Goal: Browse casually

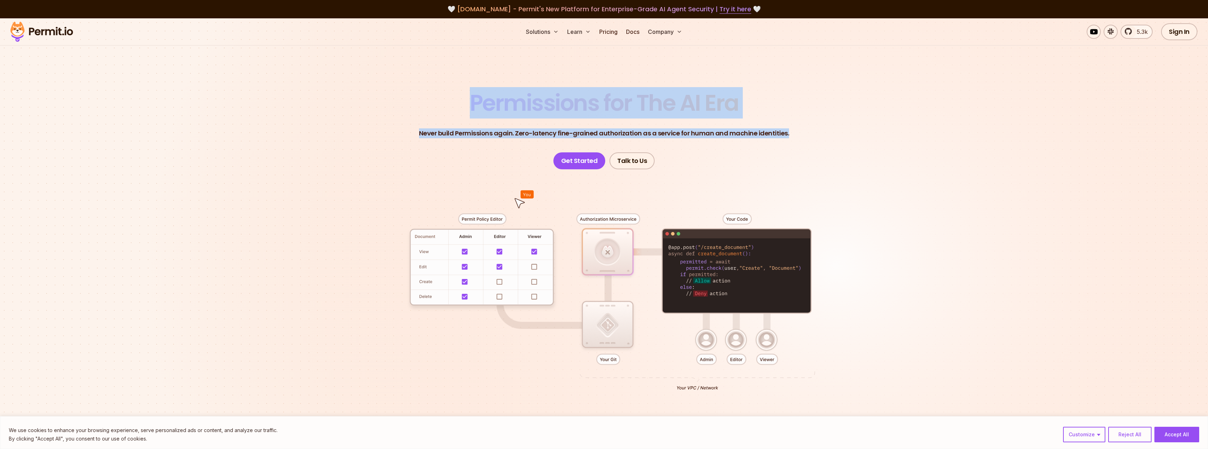
drag, startPoint x: 449, startPoint y: 97, endPoint x: 865, endPoint y: 141, distance: 418.2
click at [865, 141] on section "Permissions for The AI Era Never build Permissions again. Zero-latency fine-gra…" at bounding box center [604, 251] width 1208 height 466
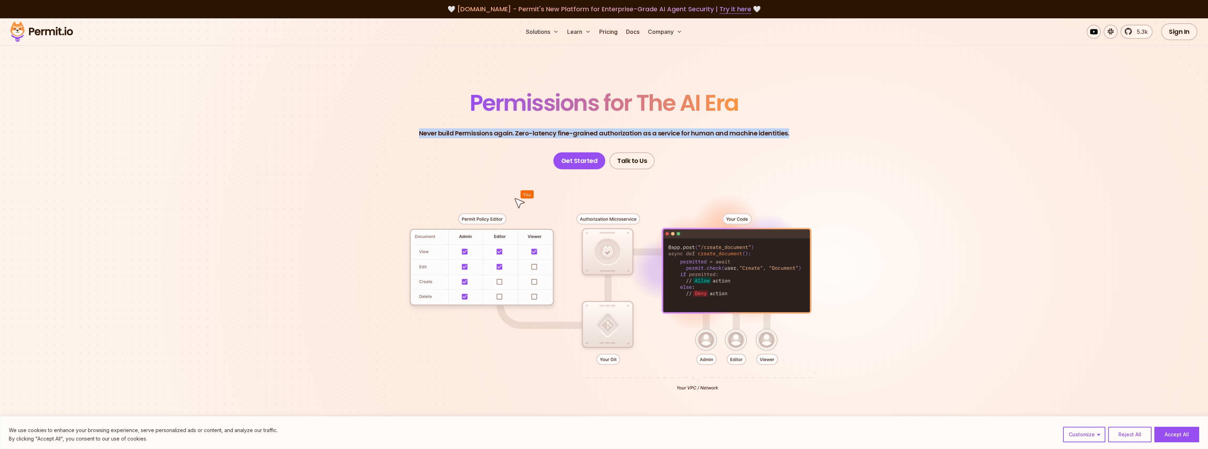
drag, startPoint x: 785, startPoint y: 128, endPoint x: 402, endPoint y: 75, distance: 386.3
click at [403, 75] on section "Permissions for The AI Era Never build Permissions again. Zero-latency fine-gra…" at bounding box center [604, 251] width 1208 height 466
click at [402, 75] on section "Permissions for The AI Era Never build Permissions again. Zero-latency fine-gra…" at bounding box center [604, 251] width 1208 height 466
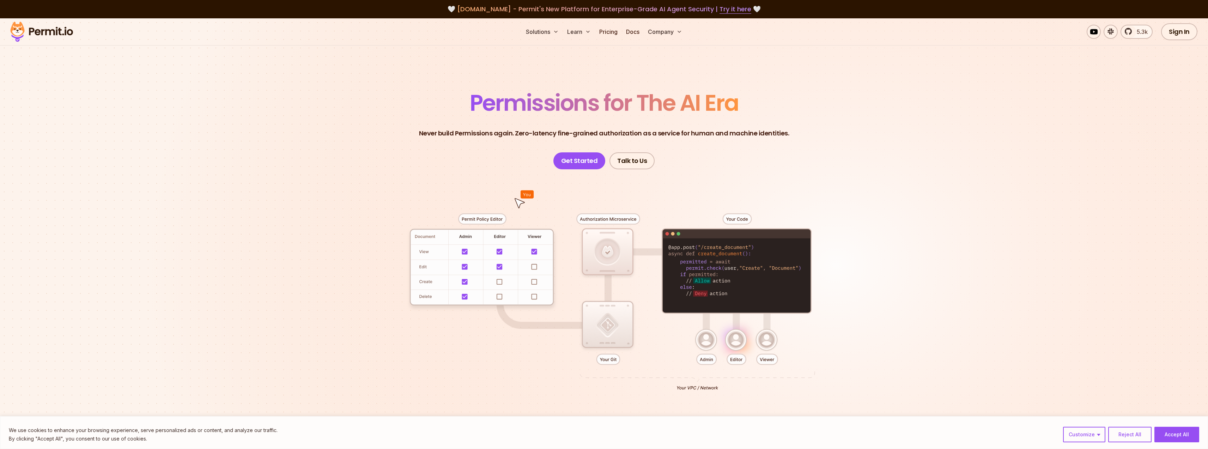
drag, startPoint x: 401, startPoint y: 77, endPoint x: 800, endPoint y: 121, distance: 400.9
click at [800, 121] on section "Permissions for The AI Era Never build Permissions again. Zero-latency fine-gra…" at bounding box center [604, 251] width 1208 height 466
click at [800, 121] on header "Permissions for The AI Era Never build Permissions again. Zero-latency fine-gra…" at bounding box center [604, 131] width 494 height 78
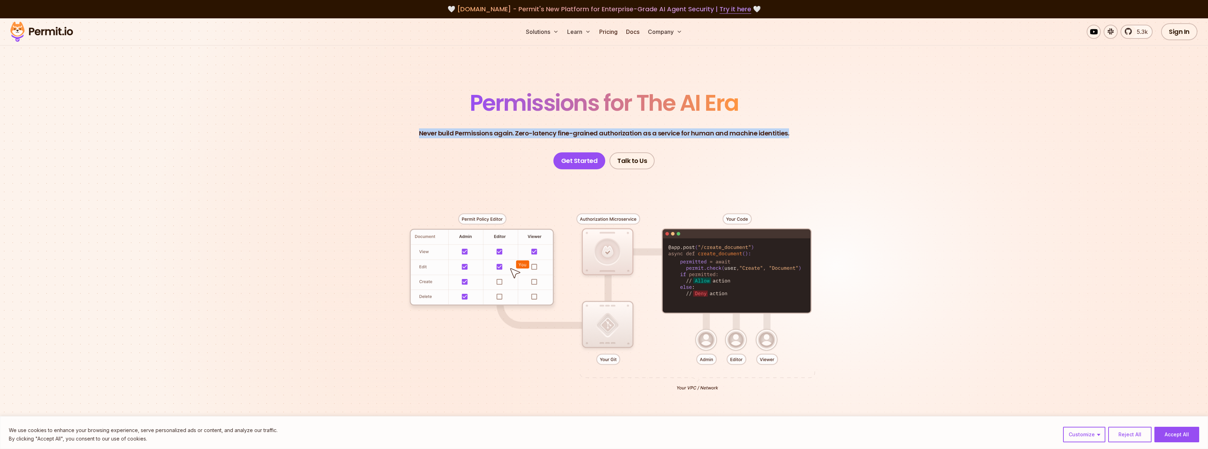
drag, startPoint x: 799, startPoint y: 128, endPoint x: 339, endPoint y: 73, distance: 463.6
click at [341, 73] on section "Permissions for The AI Era Never build Permissions again. Zero-latency fine-gra…" at bounding box center [604, 251] width 1208 height 466
click at [339, 73] on section "Permissions for The AI Era Never build Permissions again. Zero-latency fine-gra…" at bounding box center [604, 251] width 1208 height 466
